Goal: Obtain resource: Obtain resource

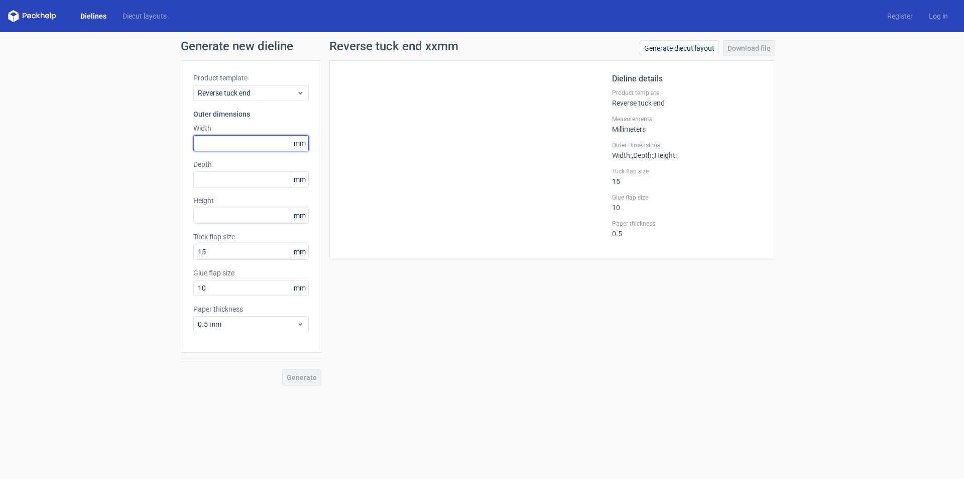
click at [253, 140] on input "text" at bounding box center [251, 143] width 116 height 16
type input "170"
type input "160"
type input "158"
type input "20"
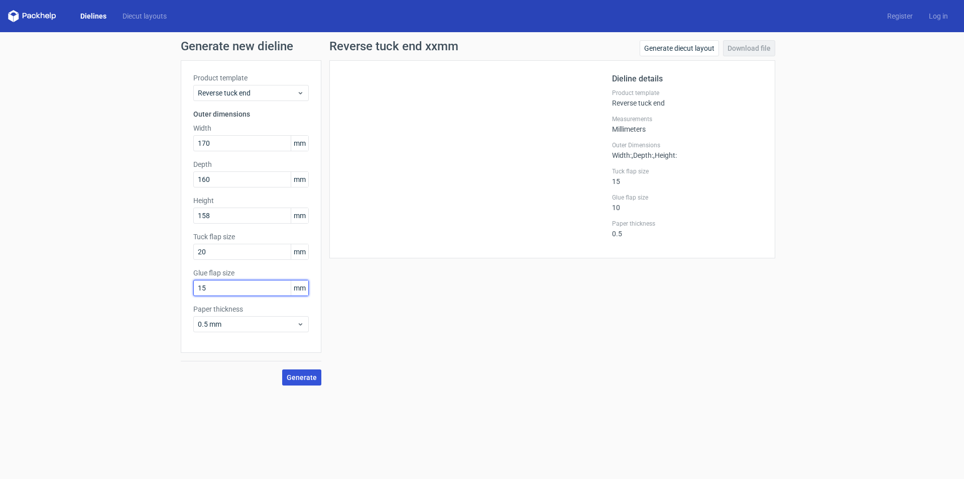
type input "15"
click at [311, 380] on span "Generate" at bounding box center [302, 377] width 30 height 7
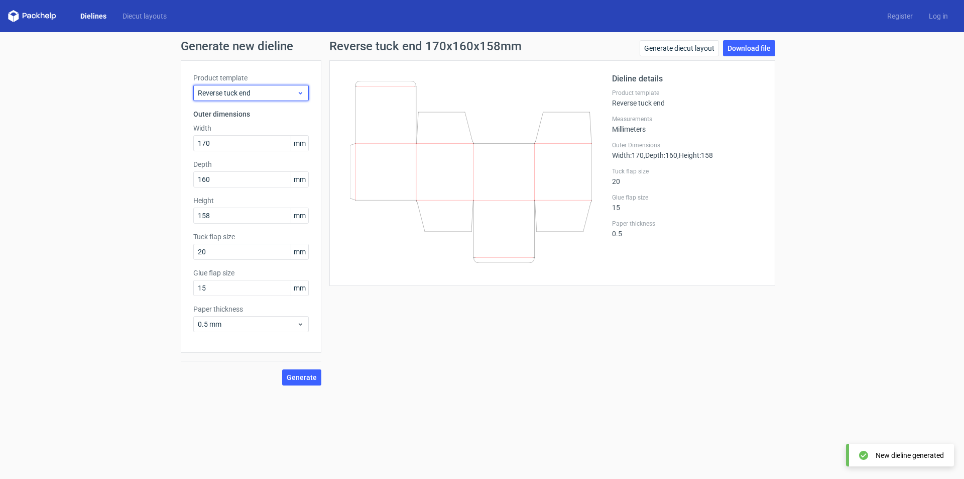
click at [272, 89] on span "Reverse tuck end" at bounding box center [247, 93] width 99 height 10
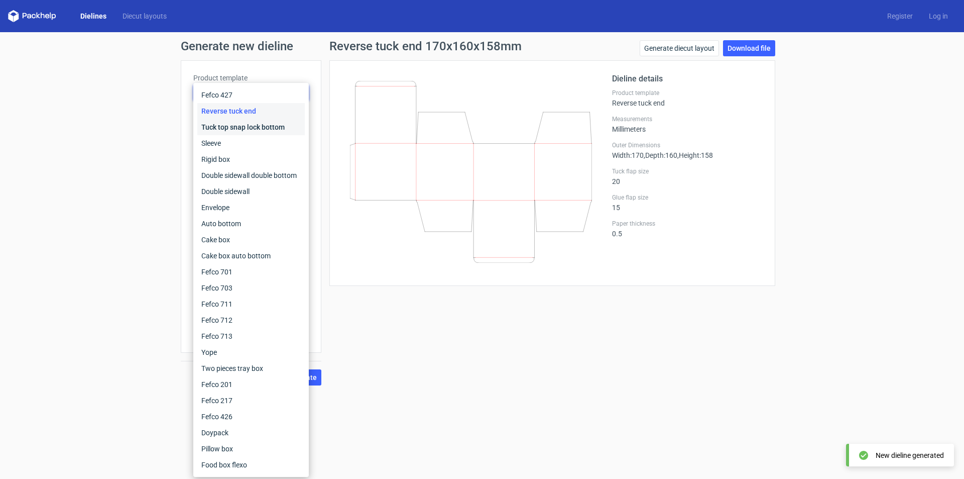
click at [265, 125] on div "Tuck top snap lock bottom" at bounding box center [250, 127] width 107 height 16
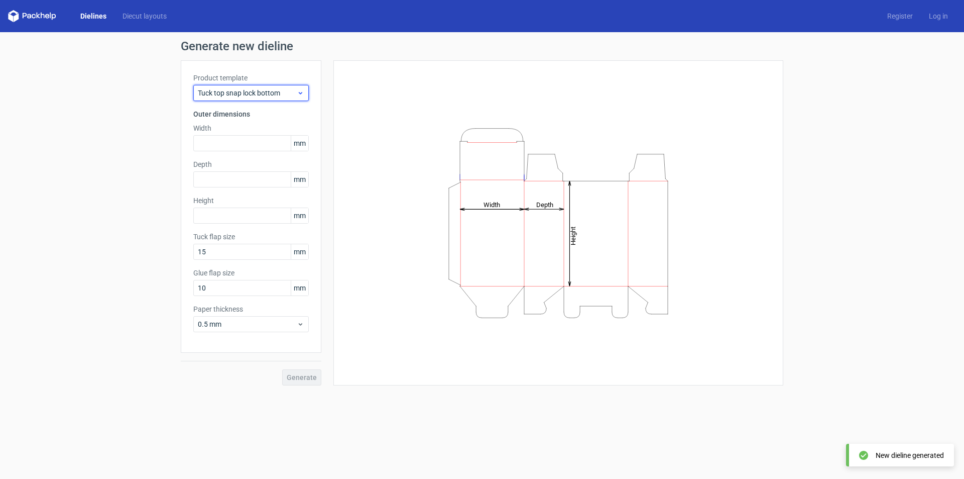
click at [265, 90] on span "Tuck top snap lock bottom" at bounding box center [247, 93] width 99 height 10
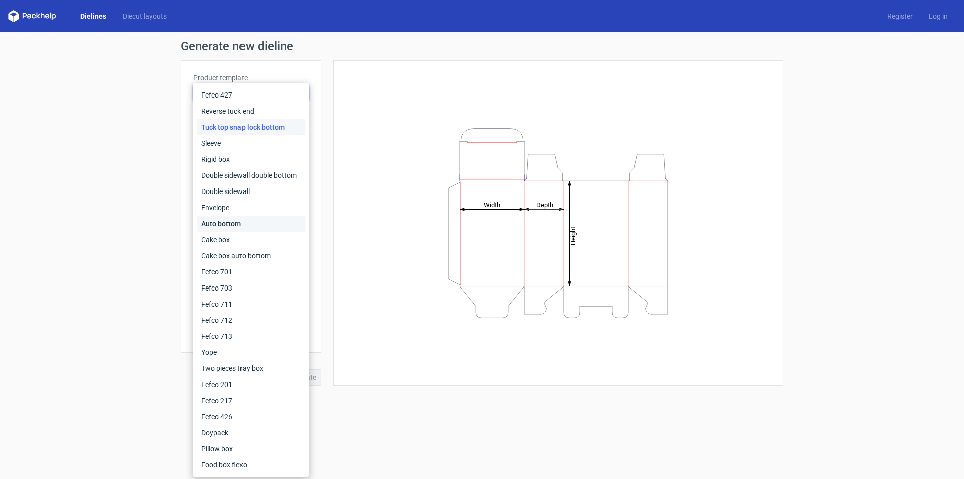
click at [250, 220] on div "Auto bottom" at bounding box center [250, 223] width 107 height 16
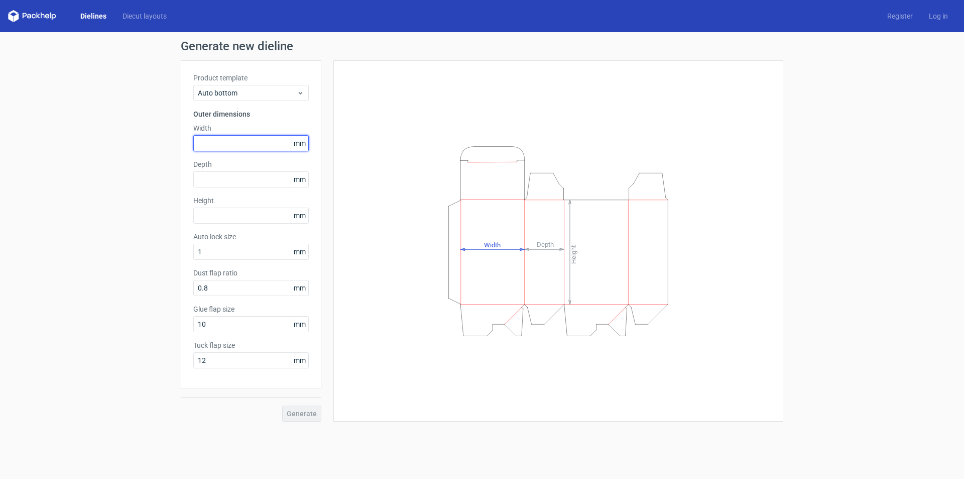
click at [249, 146] on input "text" at bounding box center [251, 143] width 116 height 16
type input "170"
type input "160"
type input "158"
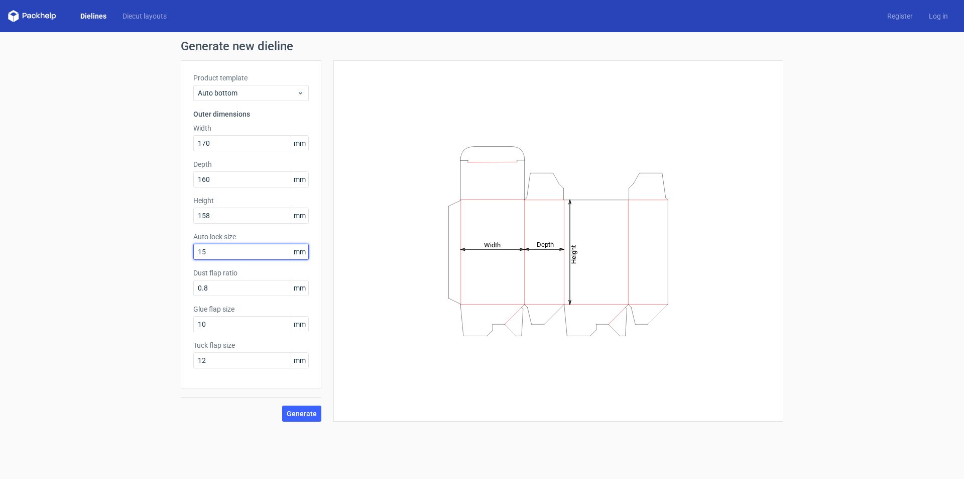
drag, startPoint x: 214, startPoint y: 248, endPoint x: 186, endPoint y: 245, distance: 27.8
click at [186, 245] on div "Product template Auto bottom Outer dimensions Width 170 mm Depth 160 mm Height …" at bounding box center [251, 224] width 141 height 329
drag, startPoint x: 185, startPoint y: 247, endPoint x: 170, endPoint y: 247, distance: 15.6
click at [170, 247] on div "Generate new dieline Product template Auto bottom Outer dimensions Width 170 mm…" at bounding box center [482, 230] width 964 height 397
type input "1"
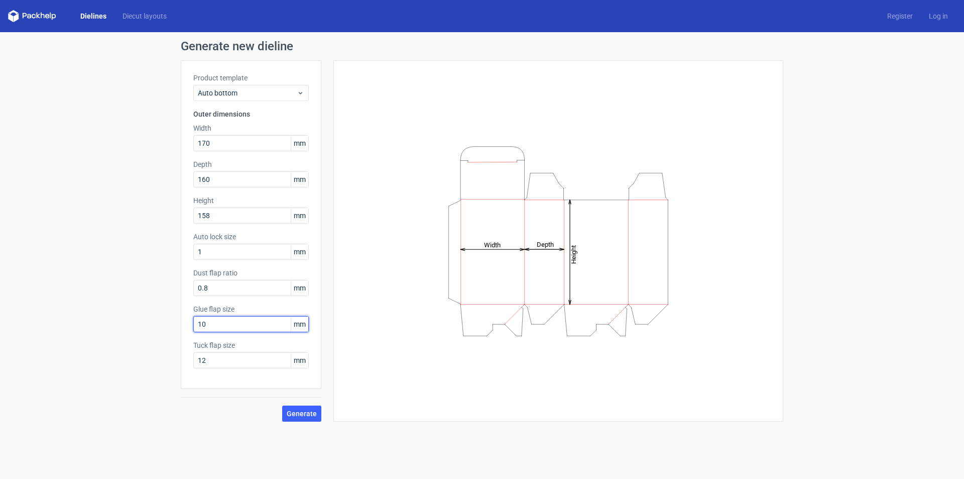
drag, startPoint x: 210, startPoint y: 323, endPoint x: 159, endPoint y: 327, distance: 51.4
click at [159, 327] on div "Generate new dieline Product template Auto bottom Outer dimensions Width 170 mm…" at bounding box center [482, 230] width 964 height 397
type input "15"
type input "1"
type input "20"
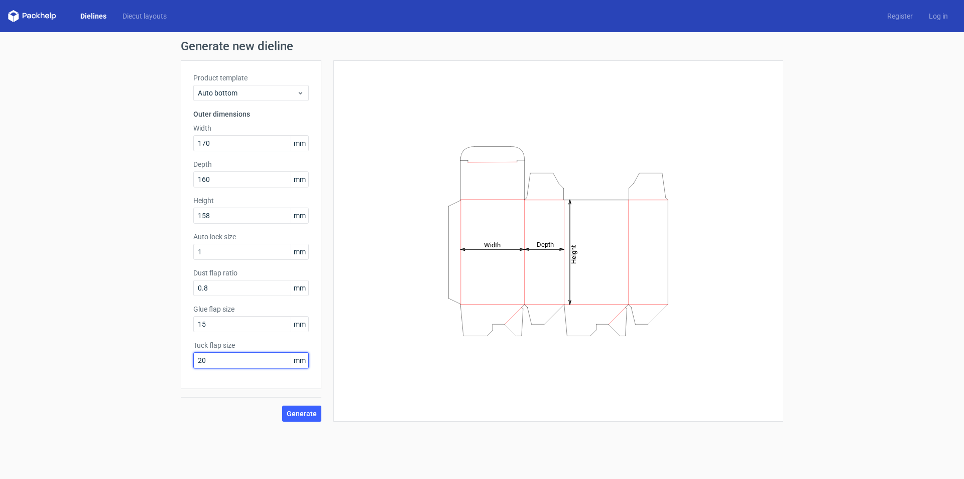
click at [282, 405] on button "Generate" at bounding box center [301, 413] width 39 height 16
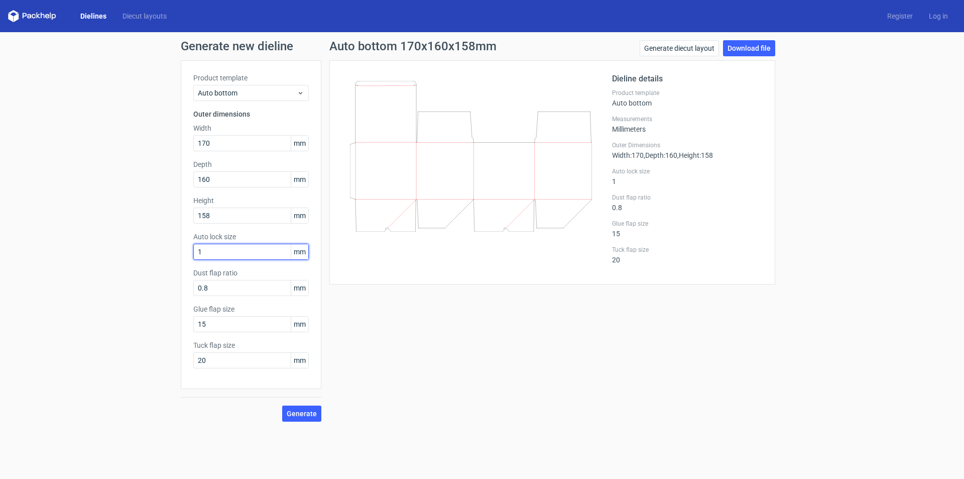
drag, startPoint x: 216, startPoint y: 252, endPoint x: 197, endPoint y: 247, distance: 19.3
click at [197, 247] on input "1" at bounding box center [251, 252] width 116 height 16
type input "2"
click at [319, 414] on button "Generate" at bounding box center [301, 413] width 39 height 16
click at [760, 50] on link "Download file" at bounding box center [749, 48] width 52 height 16
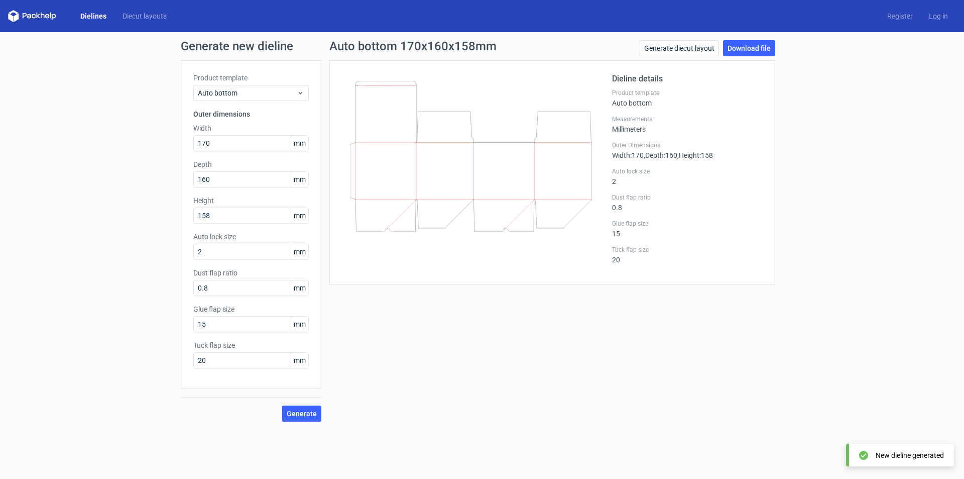
click at [875, 307] on div "Generate new dieline Product template Auto bottom Outer dimensions Width 170 mm…" at bounding box center [482, 230] width 964 height 397
drag, startPoint x: 215, startPoint y: 290, endPoint x: 149, endPoint y: 288, distance: 66.8
click at [149, 288] on div "Generate new dieline Product template Auto bottom Outer dimensions Width 170 mm…" at bounding box center [482, 230] width 964 height 397
type input "0"
click at [307, 415] on span "Generate" at bounding box center [302, 413] width 30 height 7
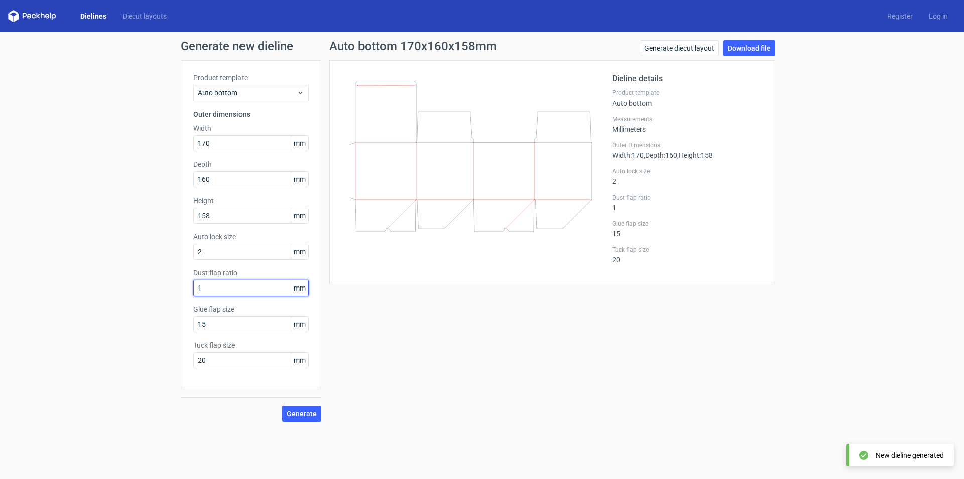
drag, startPoint x: 208, startPoint y: 285, endPoint x: 177, endPoint y: 294, distance: 32.4
click at [177, 294] on div "Generate new dieline Product template Auto bottom Outer dimensions Width 170 mm…" at bounding box center [482, 230] width 964 height 397
type input "15"
click at [302, 410] on span "Generate" at bounding box center [302, 413] width 30 height 7
click at [509, 347] on div "Auto bottom 170x160x158mm Generate diecut layout Download file Dieline details …" at bounding box center [552, 230] width 462 height 381
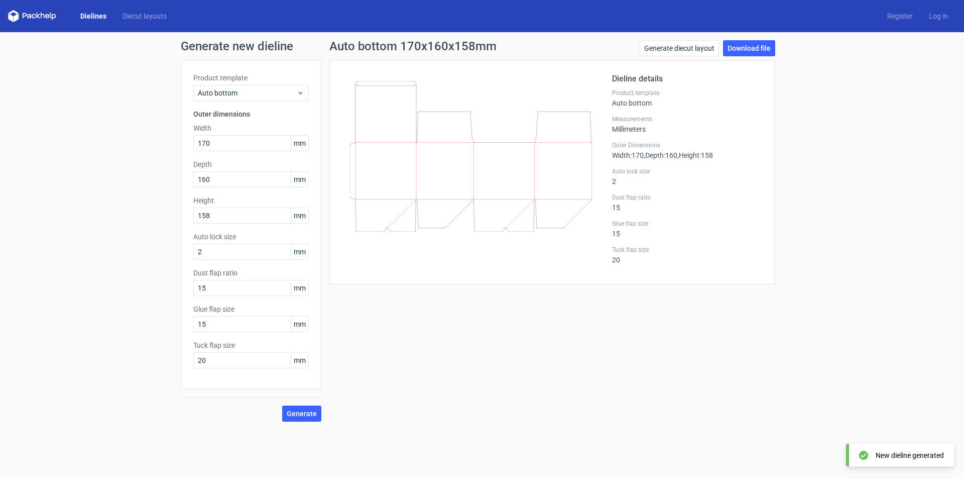
click at [510, 347] on div "Auto bottom 170x160x158mm Generate diecut layout Download file Dieline details …" at bounding box center [552, 230] width 462 height 381
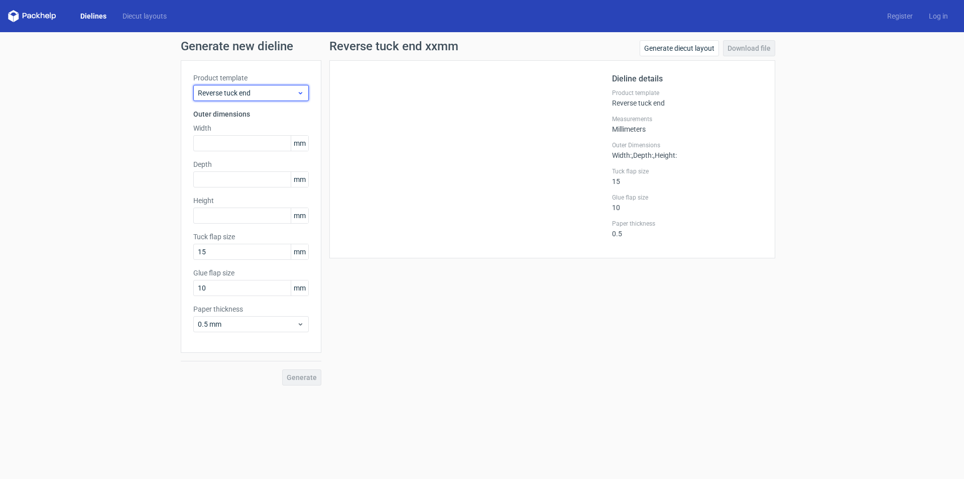
click at [233, 98] on div "Reverse tuck end" at bounding box center [251, 93] width 116 height 16
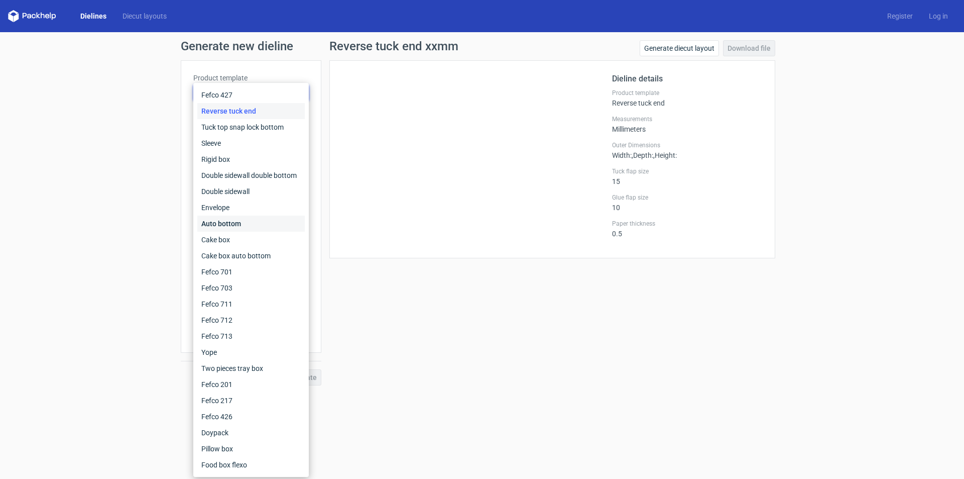
click at [222, 226] on div "Auto bottom" at bounding box center [250, 223] width 107 height 16
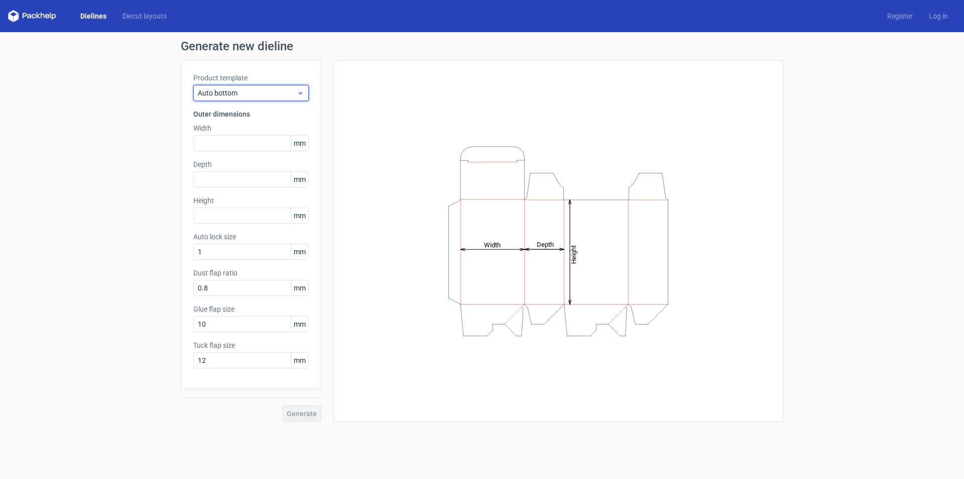
click at [217, 93] on span "Auto bottom" at bounding box center [247, 93] width 99 height 10
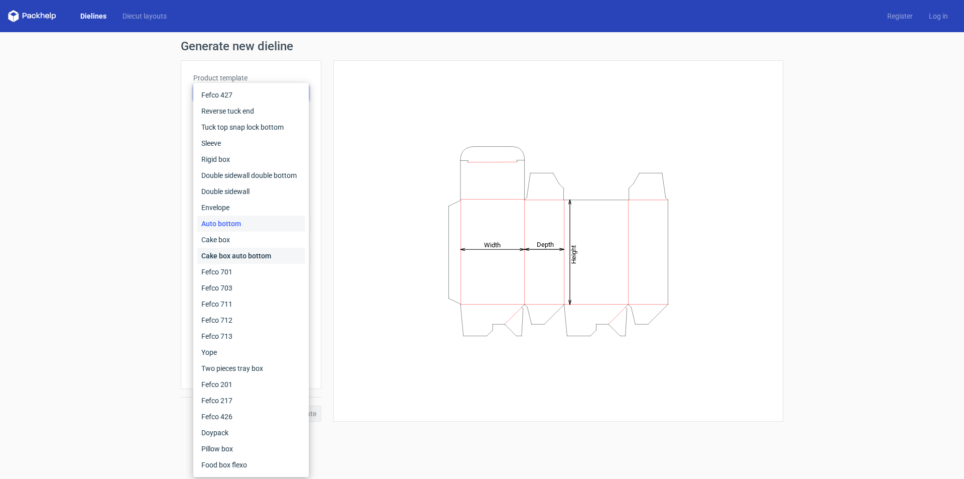
click at [222, 252] on div "Cake box auto bottom" at bounding box center [250, 256] width 107 height 16
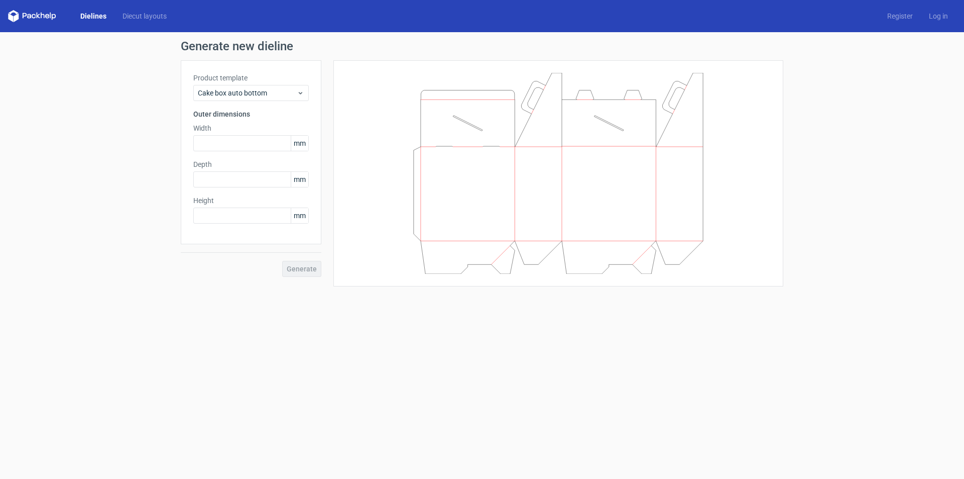
click at [219, 101] on div "Product template Cake box auto bottom Outer dimensions Width mm Depth mm Height…" at bounding box center [251, 152] width 141 height 184
click at [221, 78] on label "Product template" at bounding box center [251, 78] width 116 height 10
click at [216, 90] on span "Cake box auto bottom" at bounding box center [247, 93] width 99 height 10
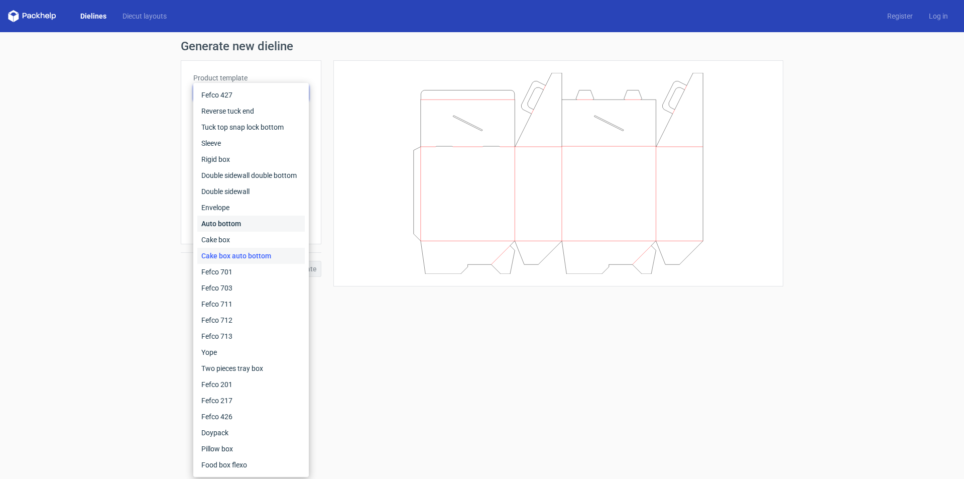
click at [218, 223] on div "Auto bottom" at bounding box center [250, 223] width 107 height 16
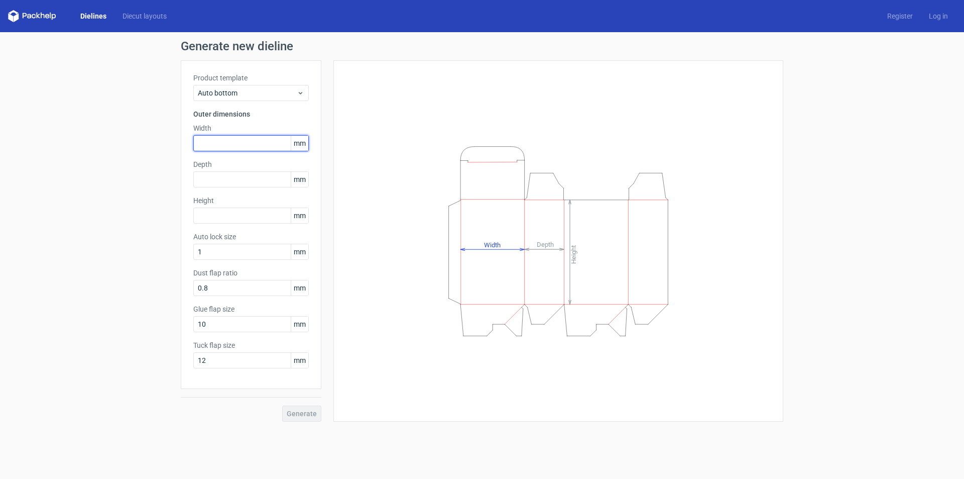
click at [212, 146] on input "text" at bounding box center [251, 143] width 116 height 16
